Goal: Information Seeking & Learning: Learn about a topic

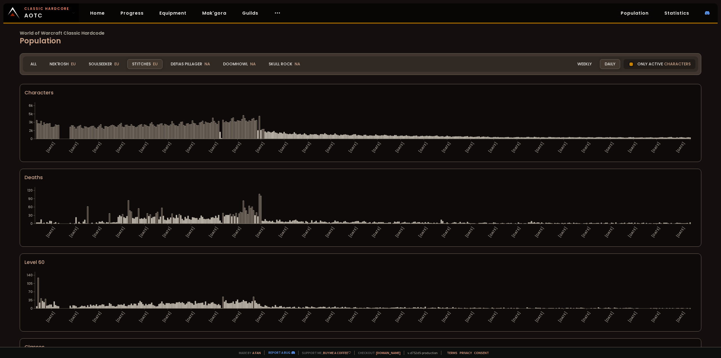
click at [644, 65] on div "Only active characters" at bounding box center [659, 64] width 72 height 10
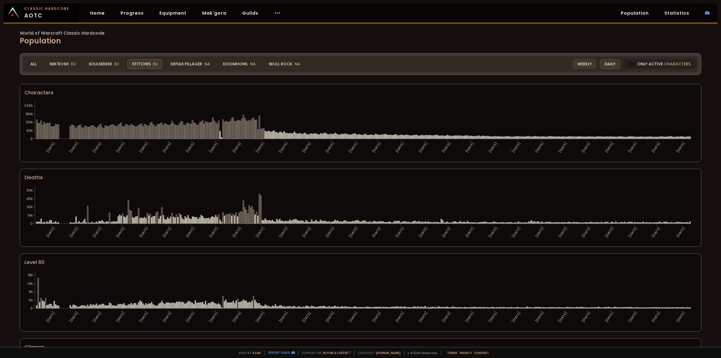
click at [556, 70] on div "Realm Stitches All Nek'Rosh EU Soulseeker EU Stitches EU Defias Pillager NA Doo…" at bounding box center [360, 63] width 675 height 15
click at [585, 64] on div "Weekly" at bounding box center [585, 64] width 24 height 10
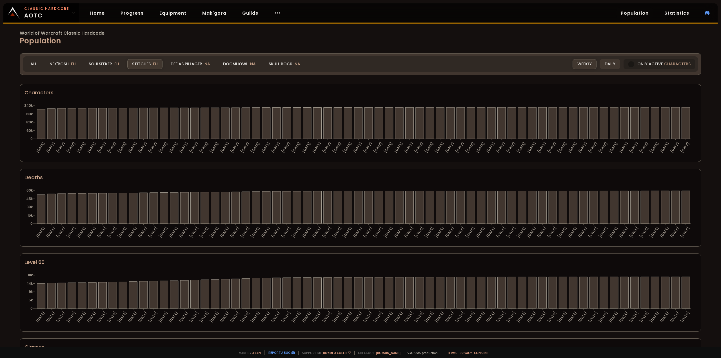
click at [600, 64] on div "Daily" at bounding box center [610, 64] width 20 height 10
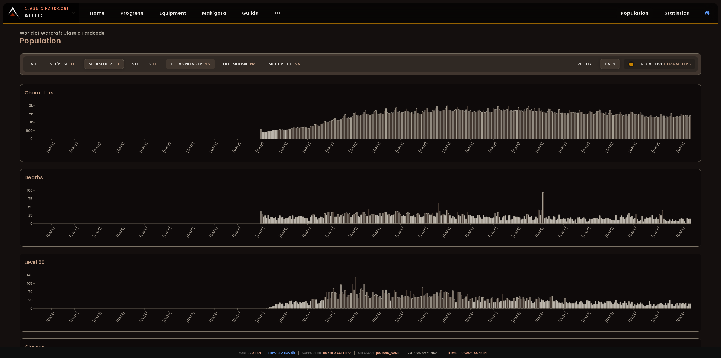
click at [199, 63] on div "Defias Pillager NA" at bounding box center [190, 64] width 49 height 10
click at [678, 13] on link "Statistics" at bounding box center [677, 13] width 34 height 12
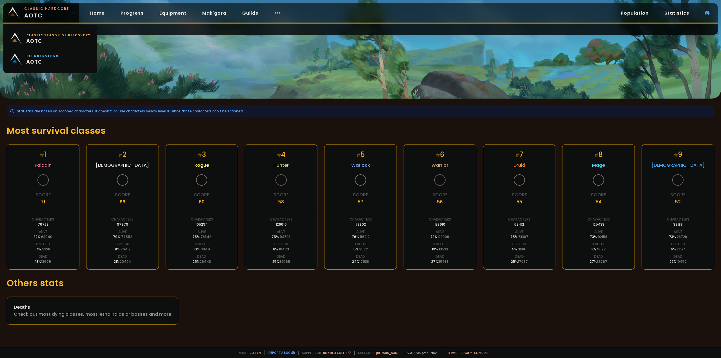
click at [49, 58] on span "AOTC" at bounding box center [42, 61] width 32 height 7
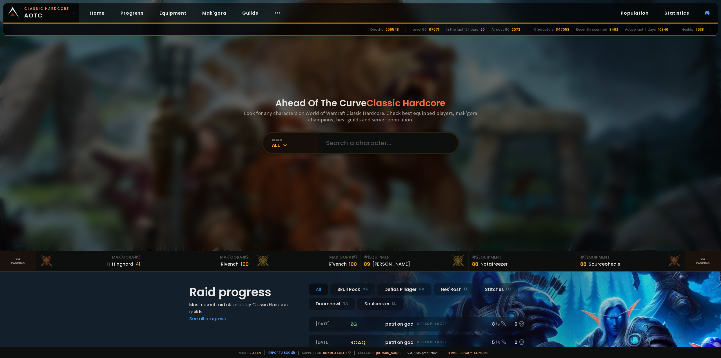
click at [640, 13] on link "Population" at bounding box center [634, 13] width 37 height 12
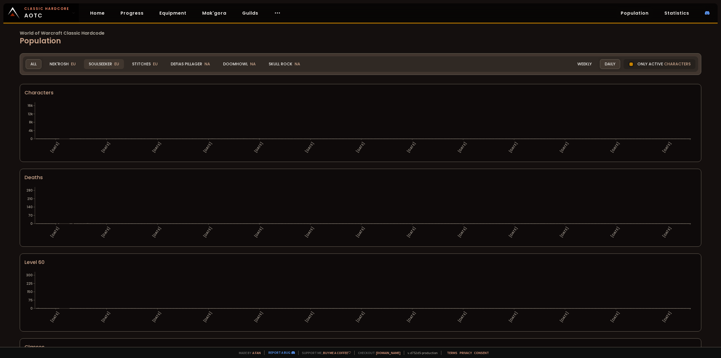
click at [105, 63] on div "Soulseeker EU" at bounding box center [104, 64] width 40 height 10
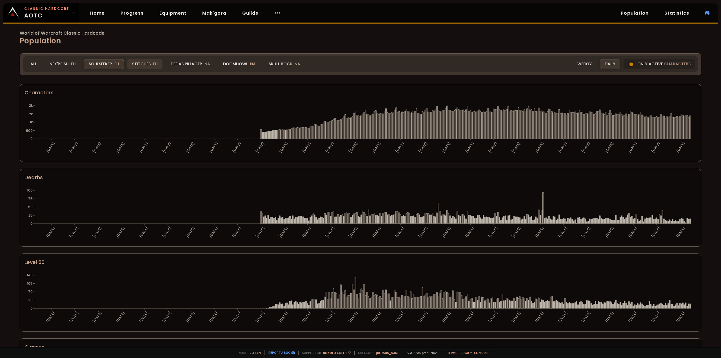
click at [149, 61] on div "Stitches EU" at bounding box center [144, 64] width 35 height 10
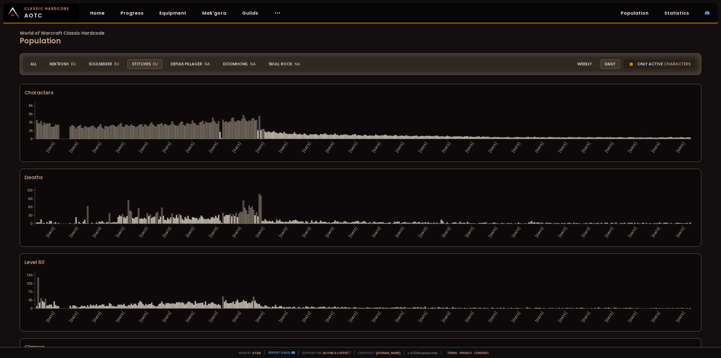
click at [104, 59] on div "Soulseeker EU" at bounding box center [104, 64] width 40 height 10
